Goal: Participate in discussion: Engage in conversation with other users on a specific topic

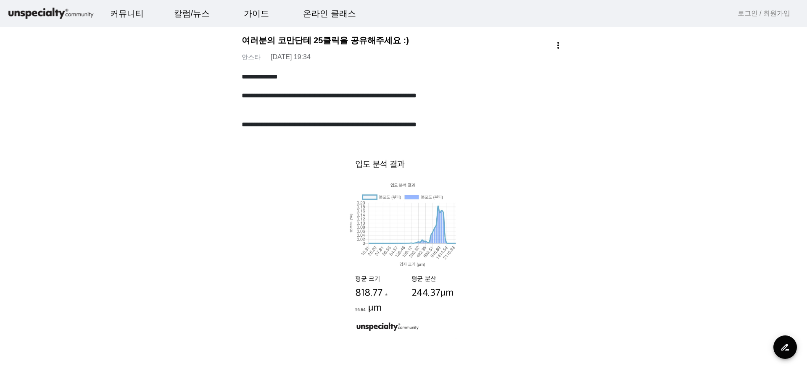
drag, startPoint x: 806, startPoint y: 28, endPoint x: 724, endPoint y: 163, distance: 157.6
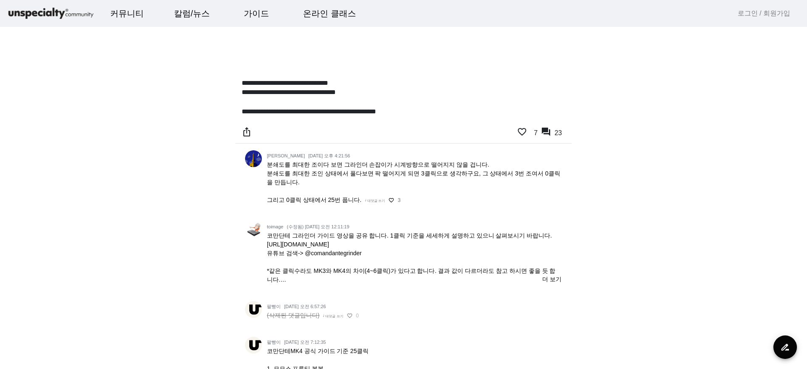
drag, startPoint x: 638, startPoint y: 190, endPoint x: 591, endPoint y: 339, distance: 155.7
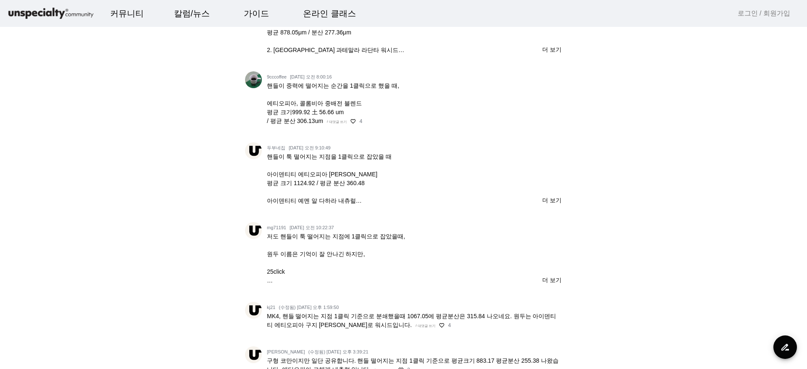
drag, startPoint x: 641, startPoint y: 184, endPoint x: 646, endPoint y: 163, distance: 21.2
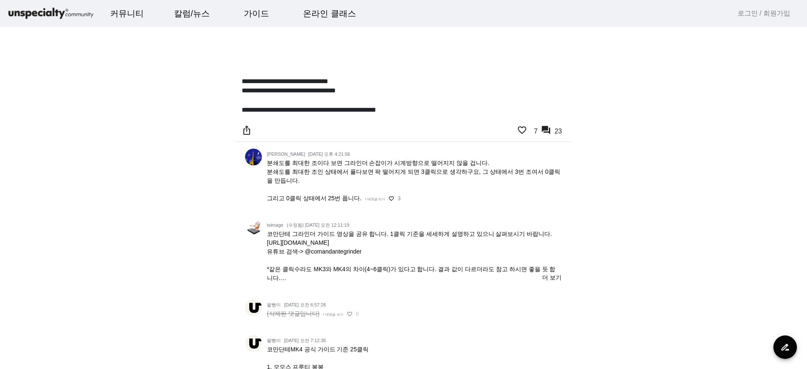
scroll to position [318, 0]
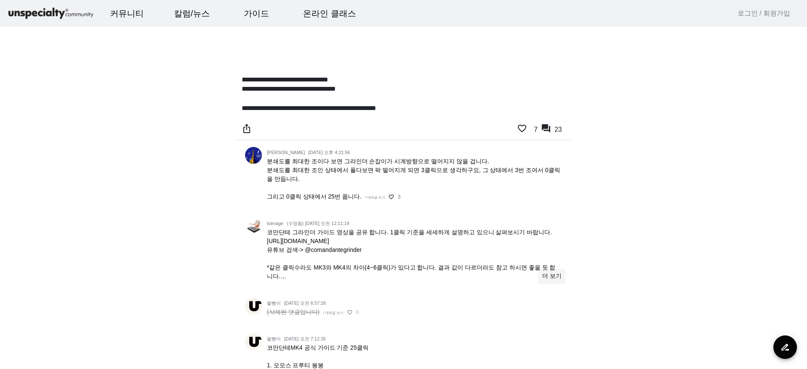
click at [547, 278] on span "더 보기" at bounding box center [551, 276] width 19 height 9
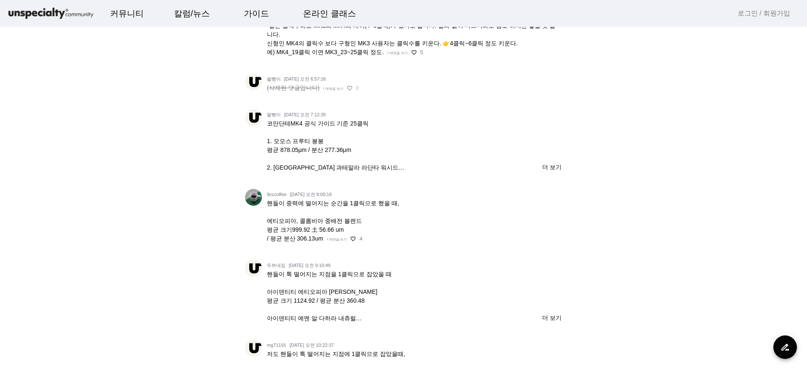
drag, startPoint x: 659, startPoint y: 200, endPoint x: 654, endPoint y: 221, distance: 21.3
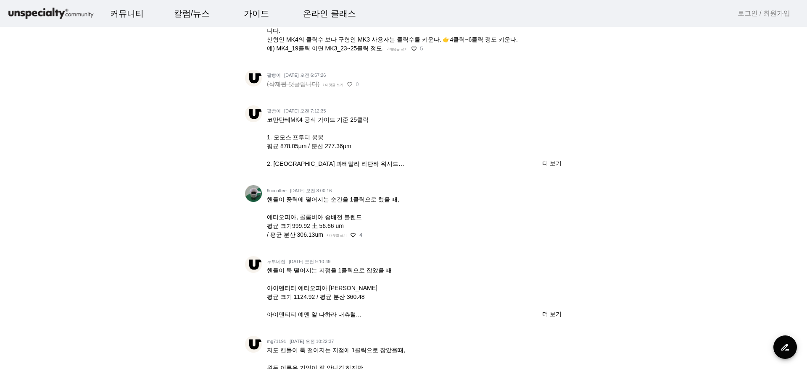
drag, startPoint x: 652, startPoint y: 212, endPoint x: 657, endPoint y: 213, distance: 5.5
click at [561, 164] on span "더 보기" at bounding box center [551, 163] width 19 height 9
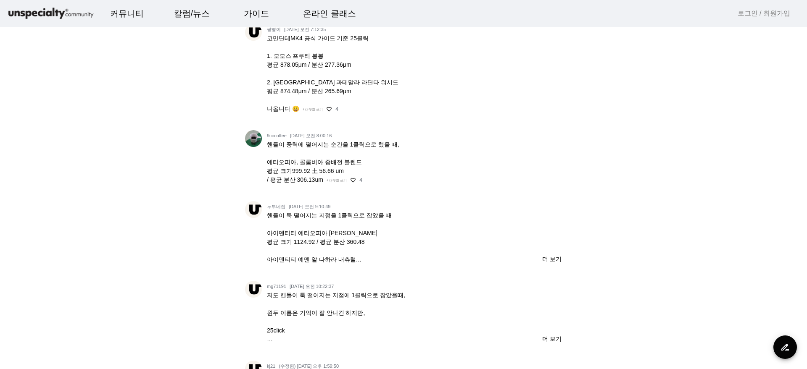
drag, startPoint x: 625, startPoint y: 197, endPoint x: 624, endPoint y: 227, distance: 29.9
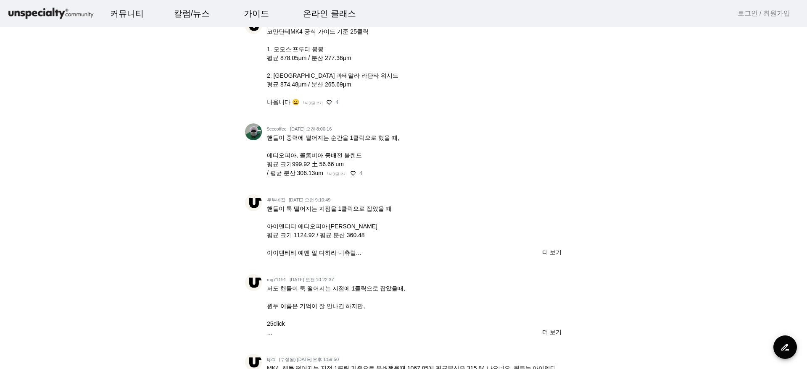
scroll to position [651, 0]
click at [621, 236] on app-community-single "**********" at bounding box center [403, 305] width 807 height 1912
click at [554, 252] on span "더 보기" at bounding box center [551, 254] width 19 height 9
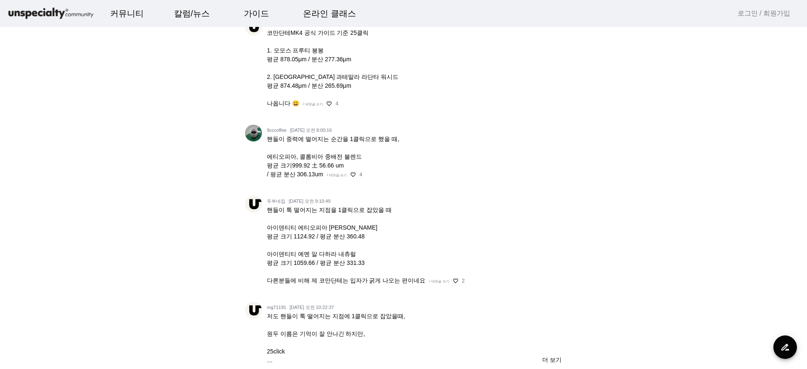
click at [618, 209] on app-community-single "**********" at bounding box center [403, 318] width 807 height 1939
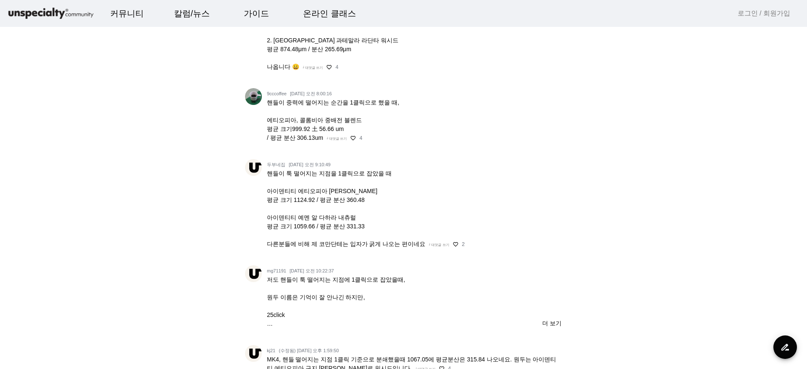
scroll to position [738, 0]
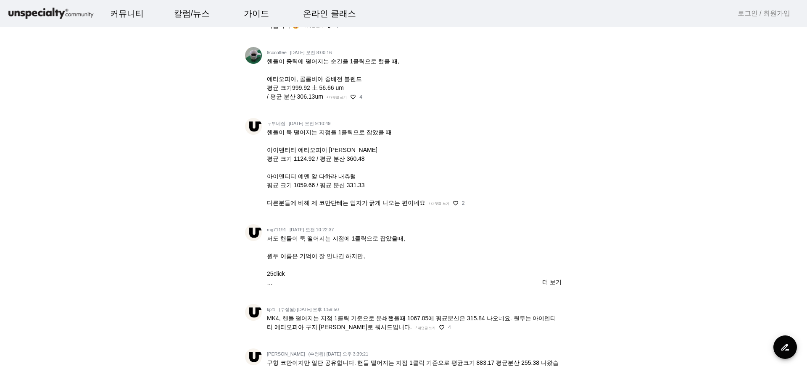
drag, startPoint x: 633, startPoint y: 225, endPoint x: 625, endPoint y: 255, distance: 31.2
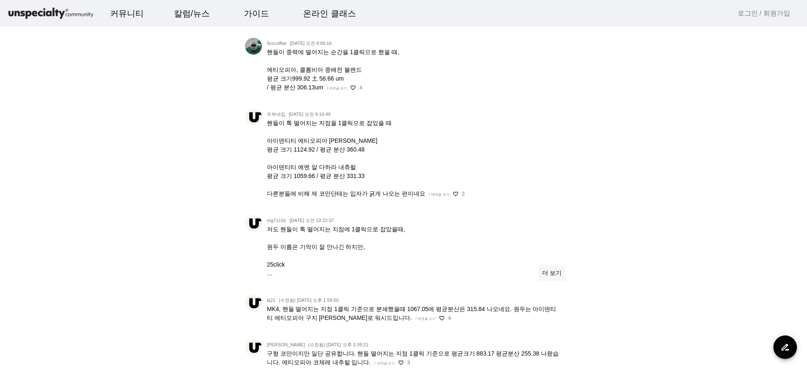
click at [557, 273] on span "더 보기" at bounding box center [551, 273] width 19 height 9
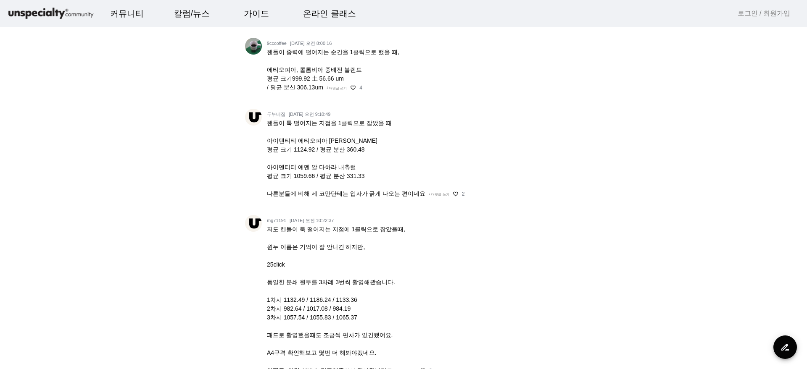
click at [611, 235] on app-community-single "**********" at bounding box center [403, 280] width 807 height 2036
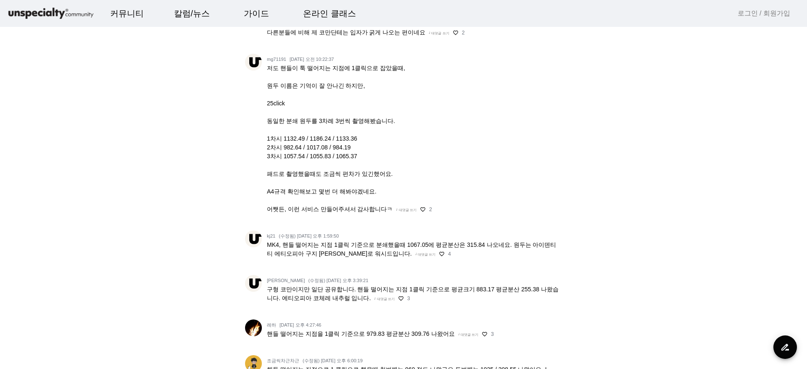
drag, startPoint x: 631, startPoint y: 175, endPoint x: 623, endPoint y: 220, distance: 46.1
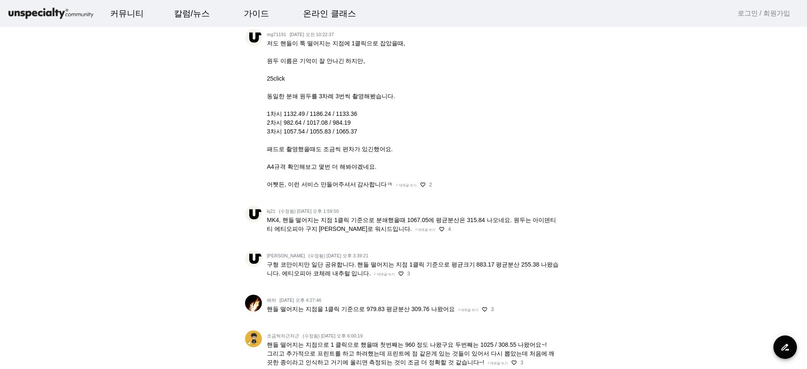
click at [617, 208] on app-community-single "**********" at bounding box center [403, 94] width 807 height 2036
drag, startPoint x: 659, startPoint y: 202, endPoint x: 656, endPoint y: 217, distance: 16.0
drag, startPoint x: 656, startPoint y: 217, endPoint x: 654, endPoint y: 226, distance: 8.5
drag, startPoint x: 708, startPoint y: 215, endPoint x: 708, endPoint y: 226, distance: 10.9
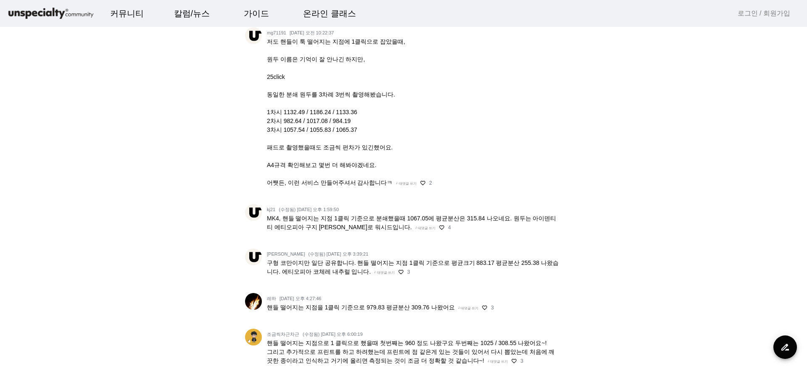
drag, startPoint x: 708, startPoint y: 226, endPoint x: 711, endPoint y: 270, distance: 44.2
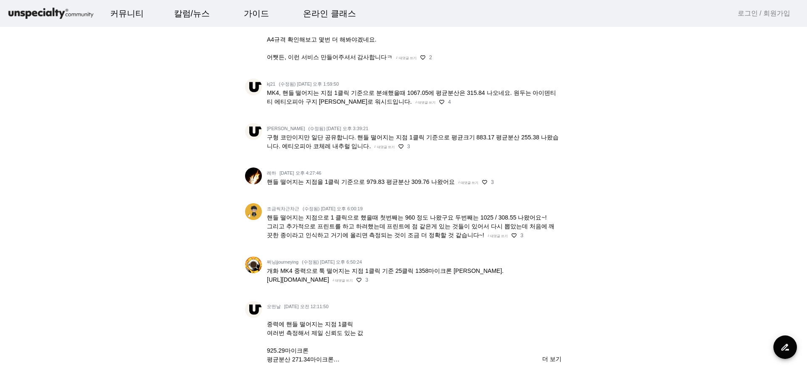
drag, startPoint x: 711, startPoint y: 270, endPoint x: 701, endPoint y: 241, distance: 31.1
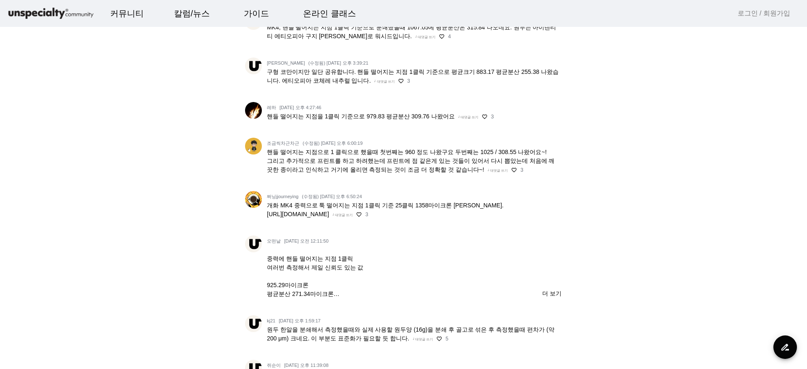
scroll to position [1108, 0]
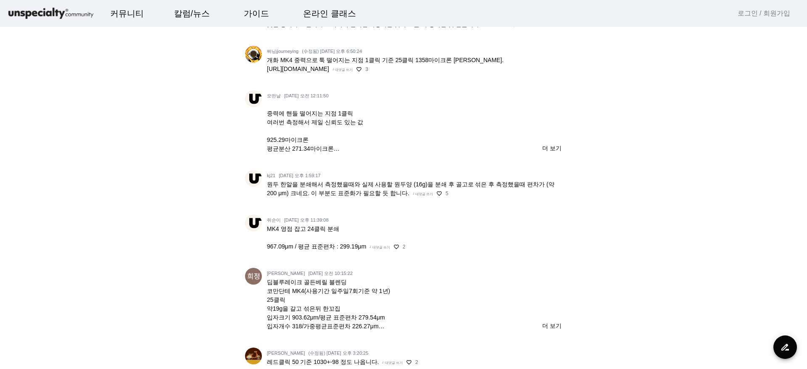
drag, startPoint x: 702, startPoint y: 236, endPoint x: 702, endPoint y: 245, distance: 9.3
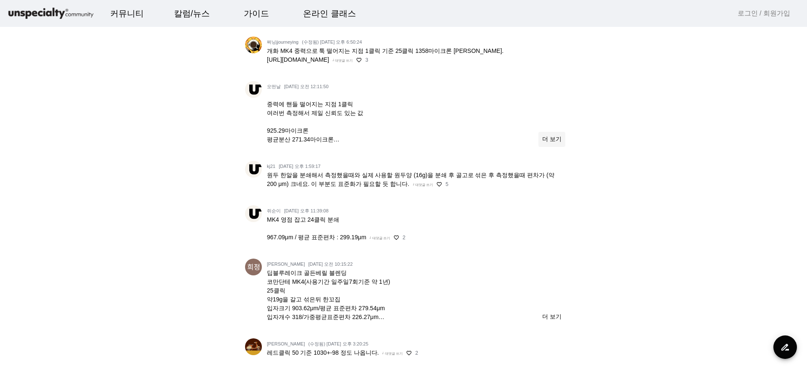
click at [550, 143] on span "더 보기" at bounding box center [551, 139] width 19 height 9
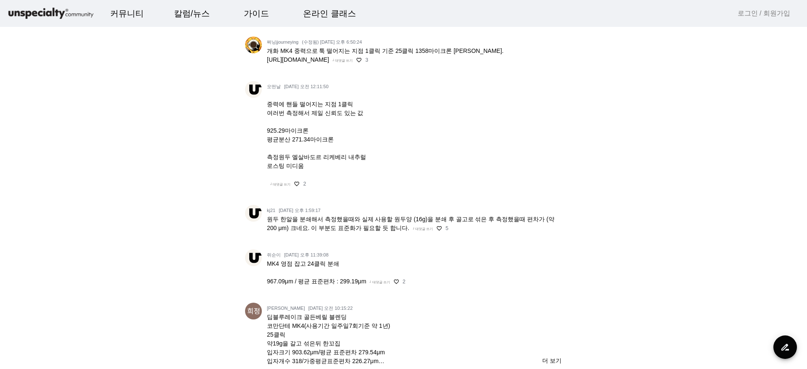
drag, startPoint x: 688, startPoint y: 198, endPoint x: 688, endPoint y: 205, distance: 7.6
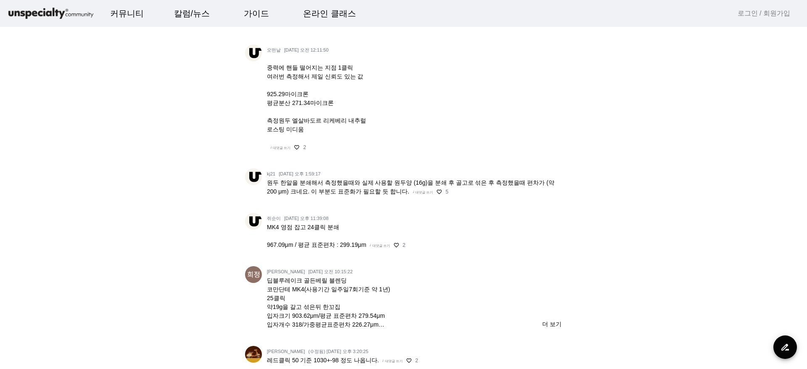
drag, startPoint x: 688, startPoint y: 205, endPoint x: 686, endPoint y: 222, distance: 16.8
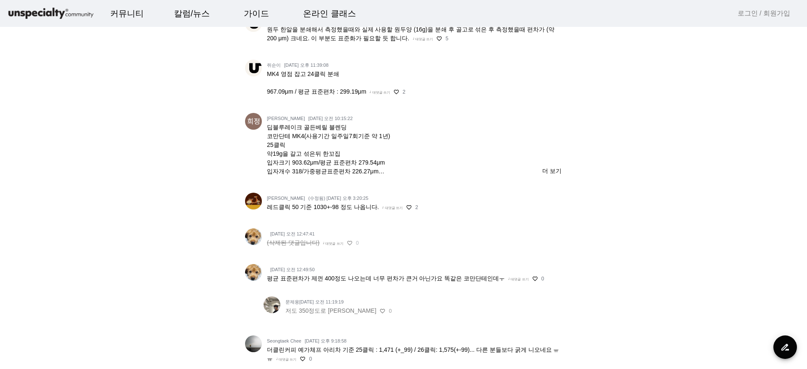
drag, startPoint x: 686, startPoint y: 222, endPoint x: 682, endPoint y: 243, distance: 21.5
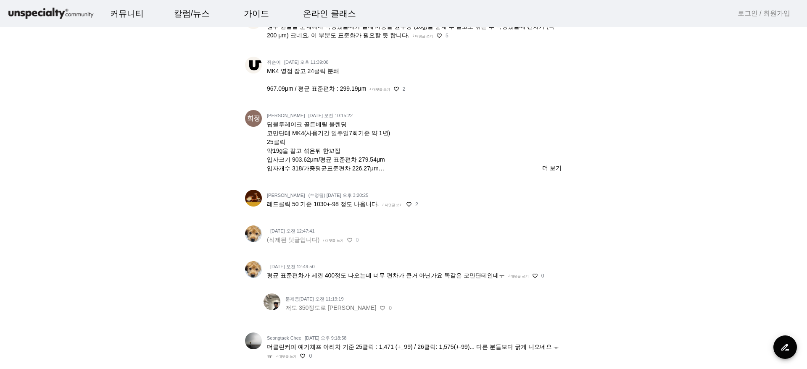
click at [555, 171] on span "더 보기" at bounding box center [551, 168] width 19 height 9
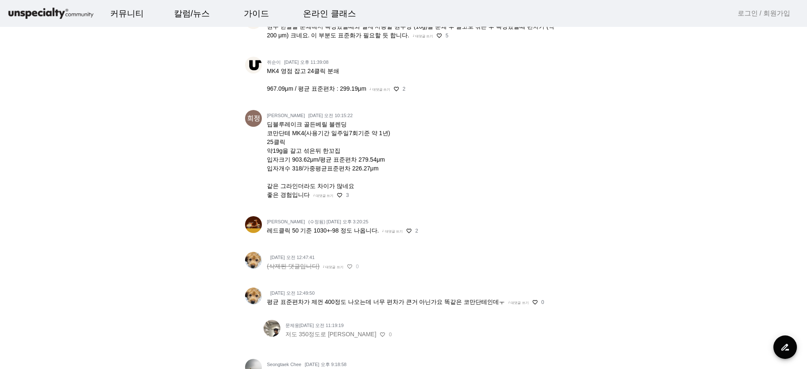
drag, startPoint x: 692, startPoint y: 211, endPoint x: 691, endPoint y: 231, distance: 20.6
drag, startPoint x: 651, startPoint y: 278, endPoint x: 650, endPoint y: 291, distance: 12.6
drag, startPoint x: 641, startPoint y: 322, endPoint x: 641, endPoint y: 337, distance: 15.1
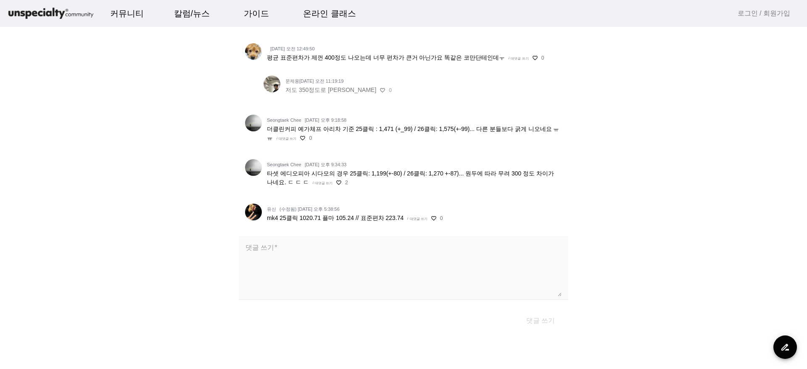
drag, startPoint x: 641, startPoint y: 337, endPoint x: 640, endPoint y: 331, distance: 6.4
